Goal: Task Accomplishment & Management: Use online tool/utility

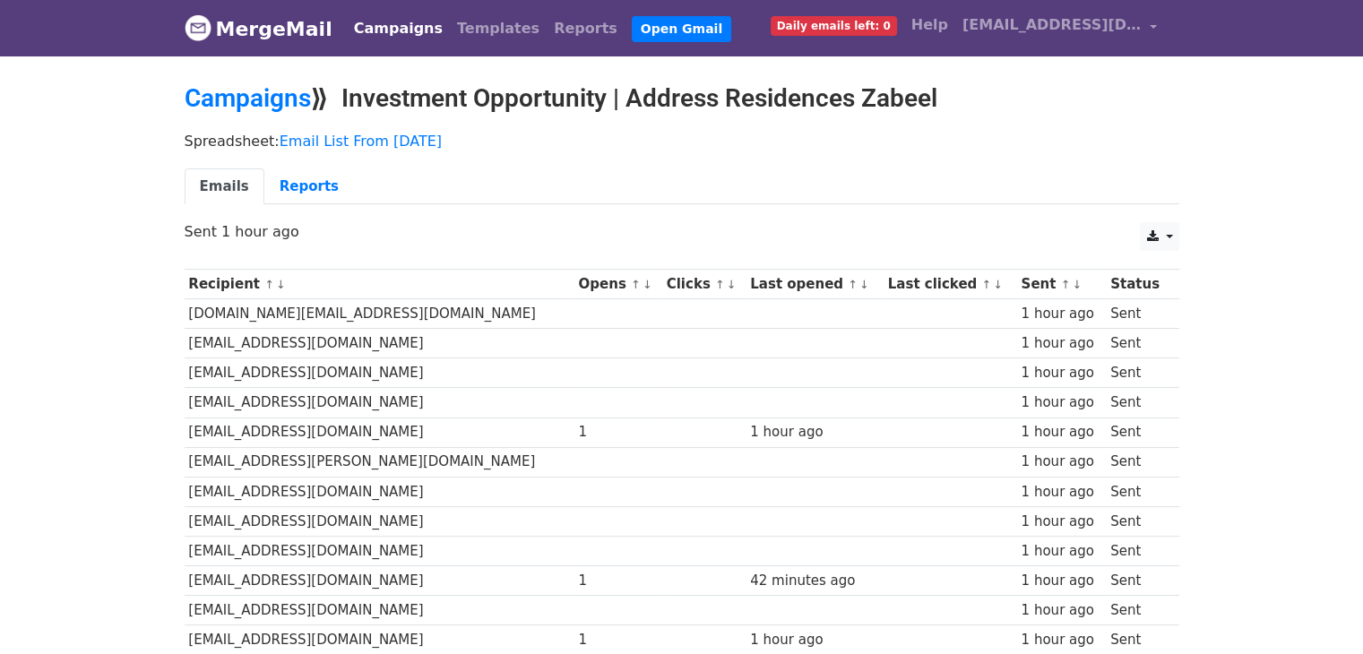
click at [285, 32] on link "MergeMail" at bounding box center [259, 29] width 148 height 38
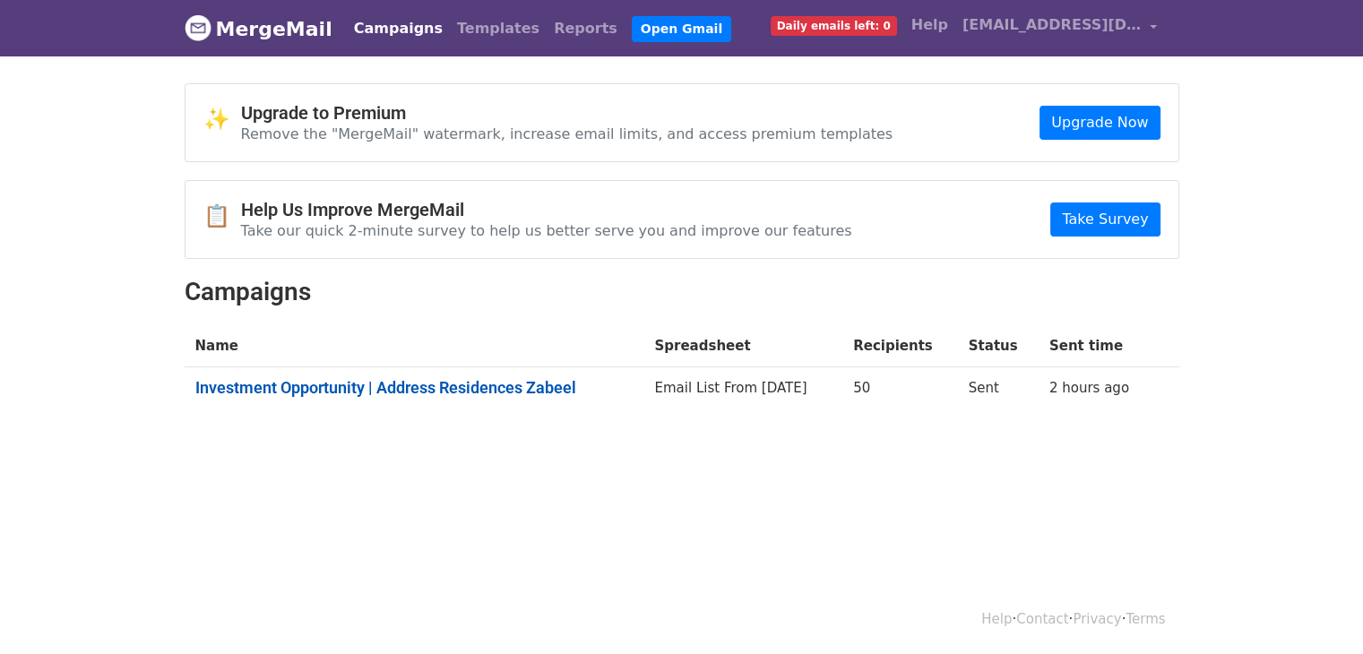
click at [394, 384] on link "Investment Opportunity | Address Residences Zabeel" at bounding box center [414, 388] width 438 height 20
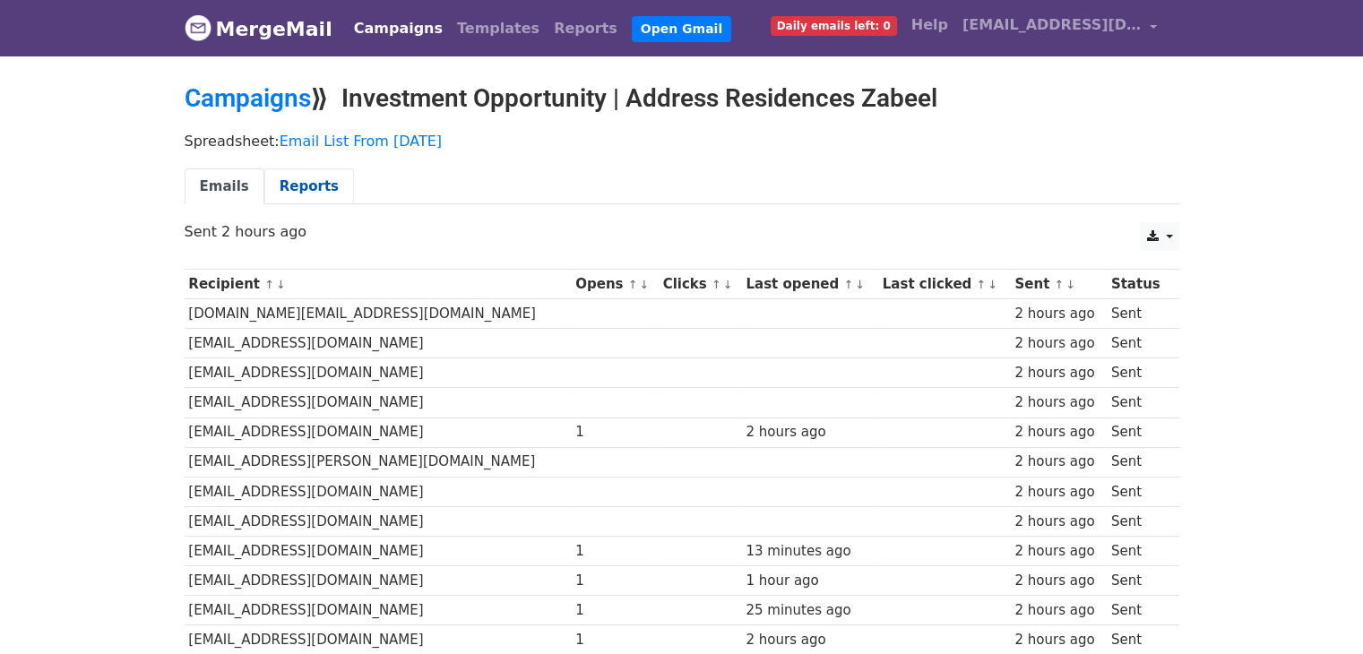
click at [300, 187] on link "Reports" at bounding box center [309, 186] width 90 height 37
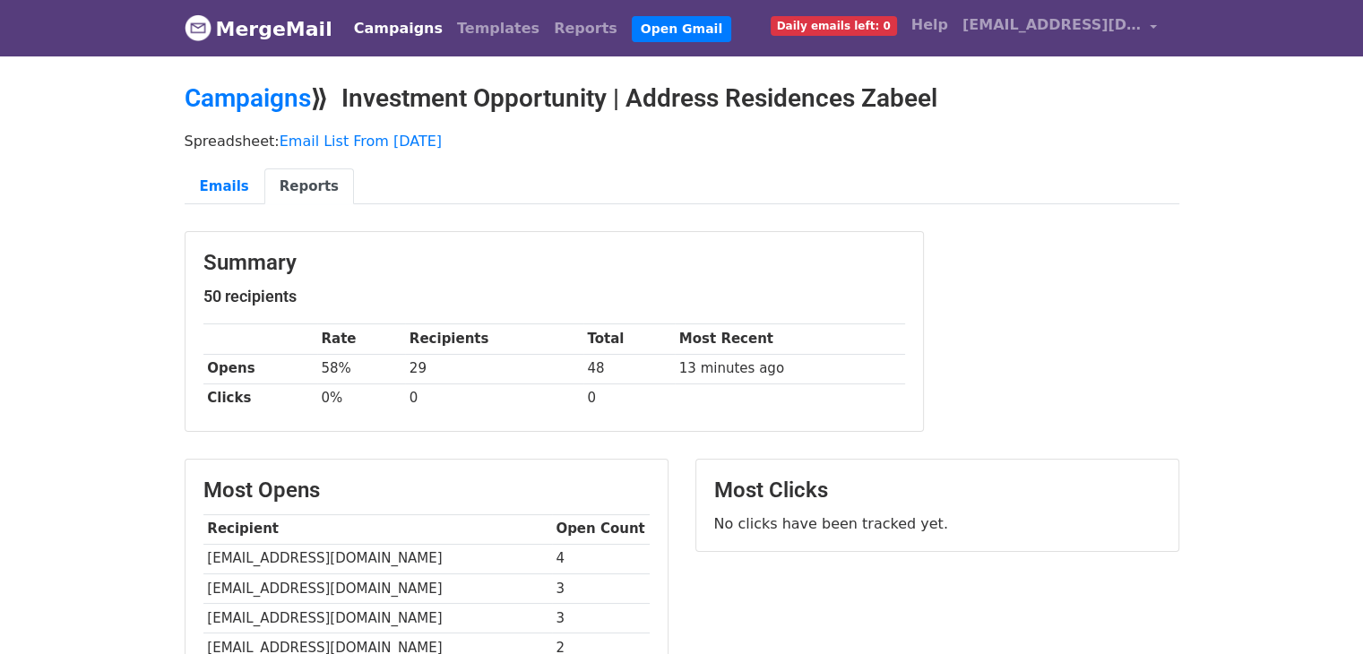
click at [895, 132] on p "Spreadsheet: Email List From 11-Sep-2025" at bounding box center [682, 141] width 995 height 19
click at [957, 99] on h2 "Campaigns ⟫ Investment Opportunity | Address Residences Zabeel" at bounding box center [682, 98] width 995 height 30
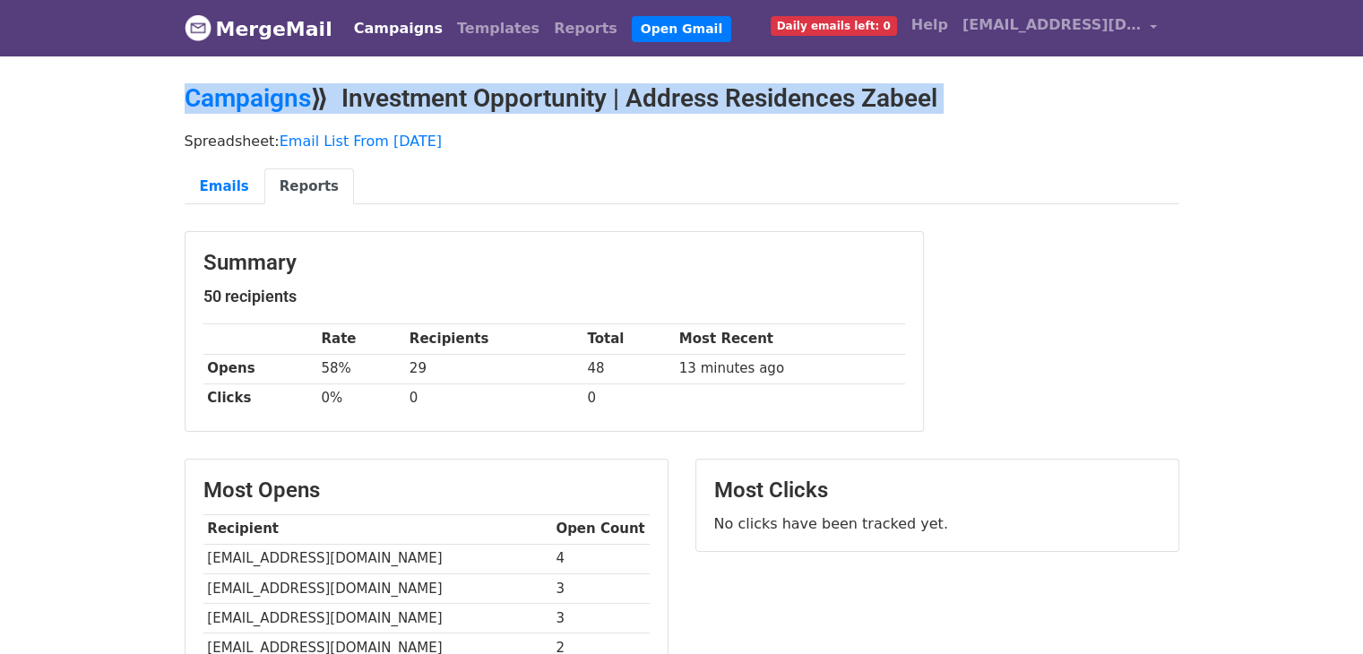
click at [957, 99] on h2 "Campaigns ⟫ Investment Opportunity | Address Residences Zabeel" at bounding box center [682, 98] width 995 height 30
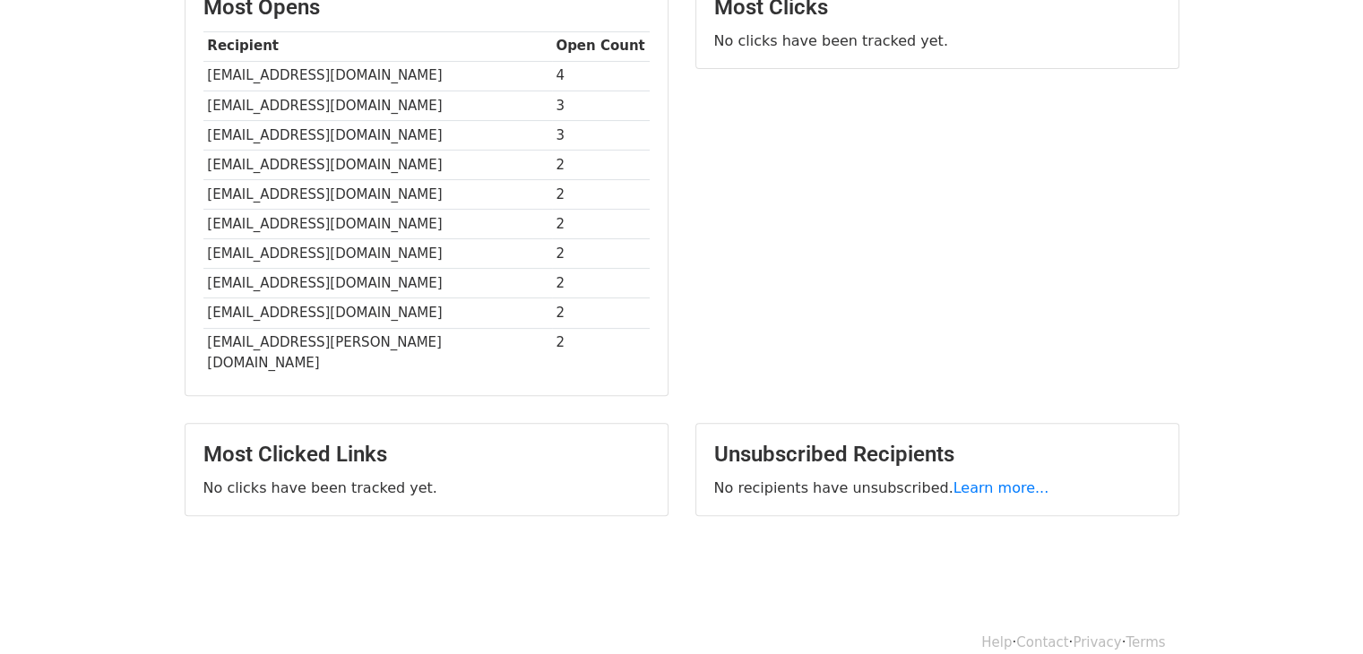
scroll to position [393, 0]
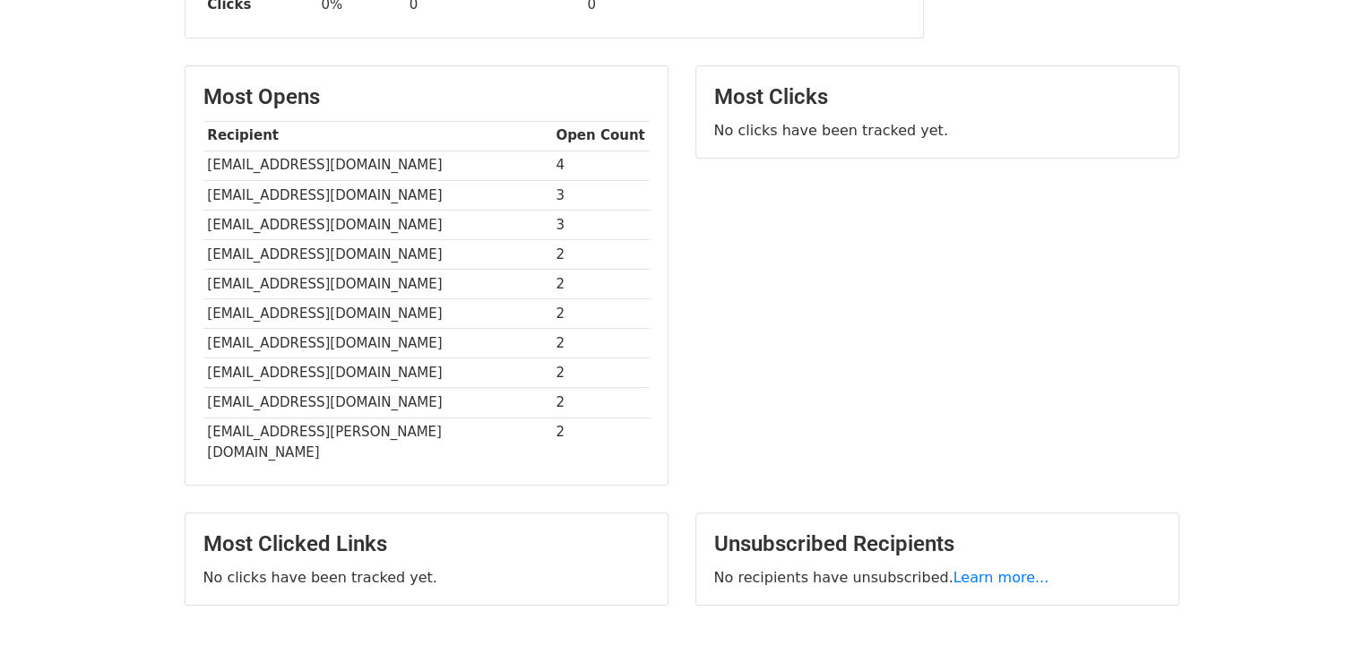
click at [552, 159] on td "4" at bounding box center [601, 166] width 98 height 30
click at [552, 160] on td "4" at bounding box center [601, 166] width 98 height 30
drag, startPoint x: 536, startPoint y: 194, endPoint x: 524, endPoint y: 192, distance: 12.0
click at [524, 192] on tr "[EMAIL_ADDRESS][DOMAIN_NAME] 3" at bounding box center [426, 195] width 446 height 30
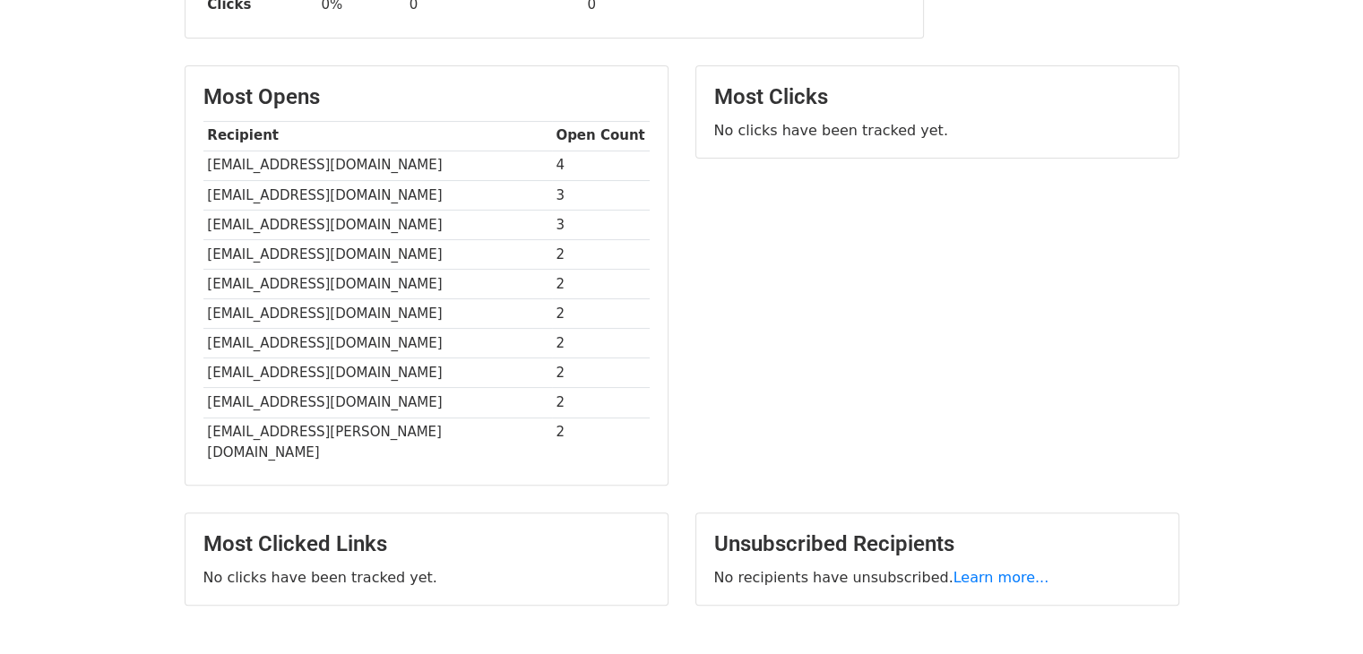
drag, startPoint x: 532, startPoint y: 220, endPoint x: 540, endPoint y: 228, distance: 11.4
click at [552, 223] on td "3" at bounding box center [601, 225] width 98 height 30
drag, startPoint x: 541, startPoint y: 229, endPoint x: 524, endPoint y: 219, distance: 20.1
click at [524, 219] on tr "[EMAIL_ADDRESS][DOMAIN_NAME] 3" at bounding box center [426, 225] width 446 height 30
click at [552, 254] on td "2" at bounding box center [601, 254] width 98 height 30
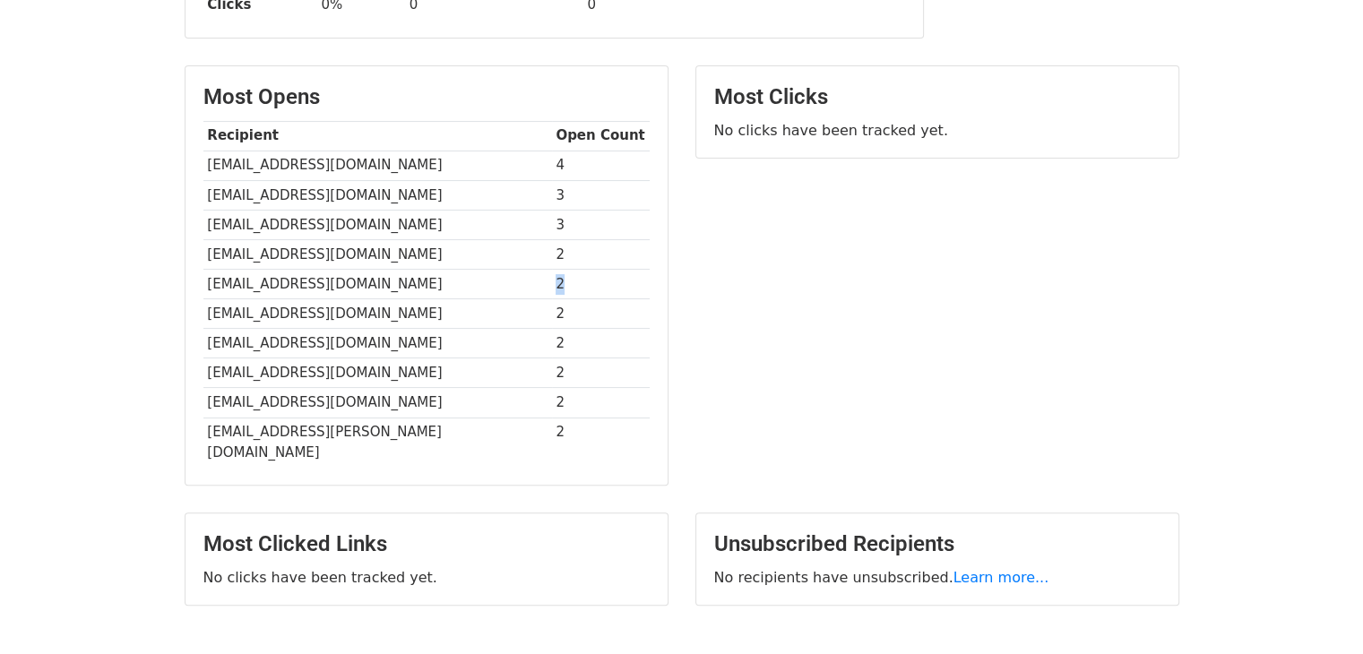
click at [552, 281] on td "2" at bounding box center [601, 285] width 98 height 30
click at [552, 306] on td "2" at bounding box center [601, 314] width 98 height 30
drag, startPoint x: 537, startPoint y: 312, endPoint x: 516, endPoint y: 313, distance: 20.6
click at [516, 313] on tr "[EMAIL_ADDRESS][DOMAIN_NAME] 2" at bounding box center [426, 314] width 446 height 30
